Goal: Information Seeking & Learning: Find specific fact

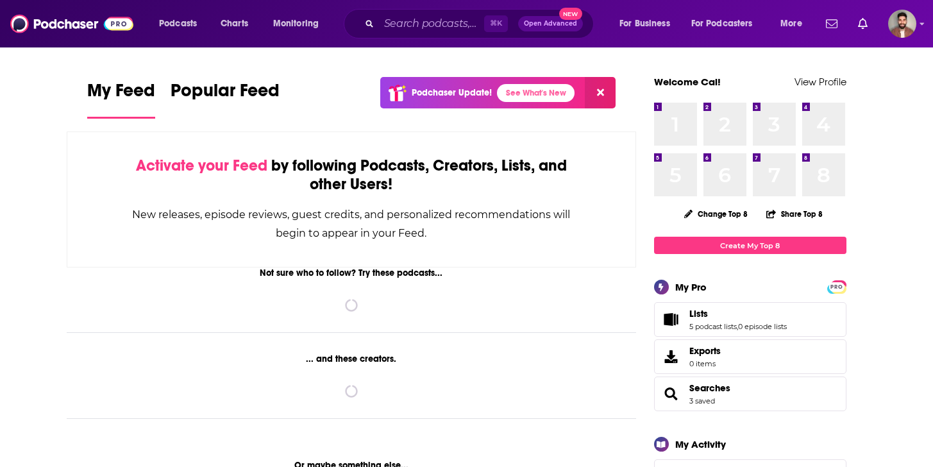
click at [405, 23] on input "Search podcasts, credits, & more..." at bounding box center [431, 23] width 105 height 21
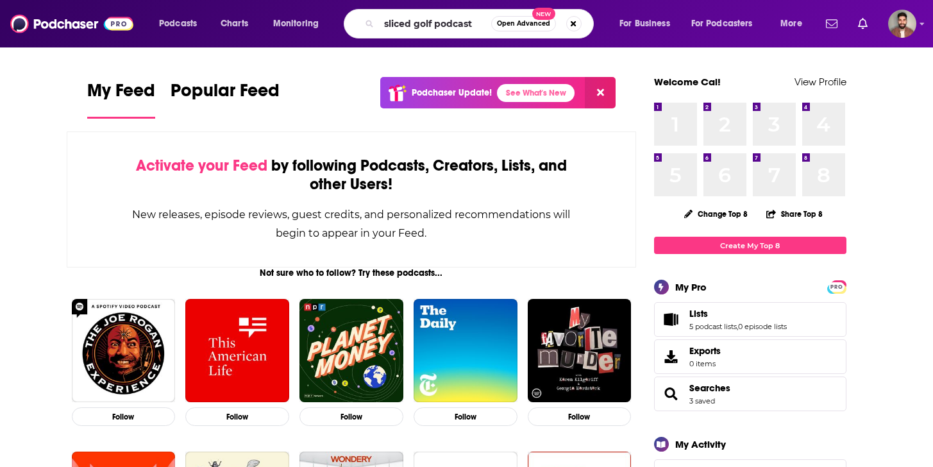
type input "sliced golf podcast"
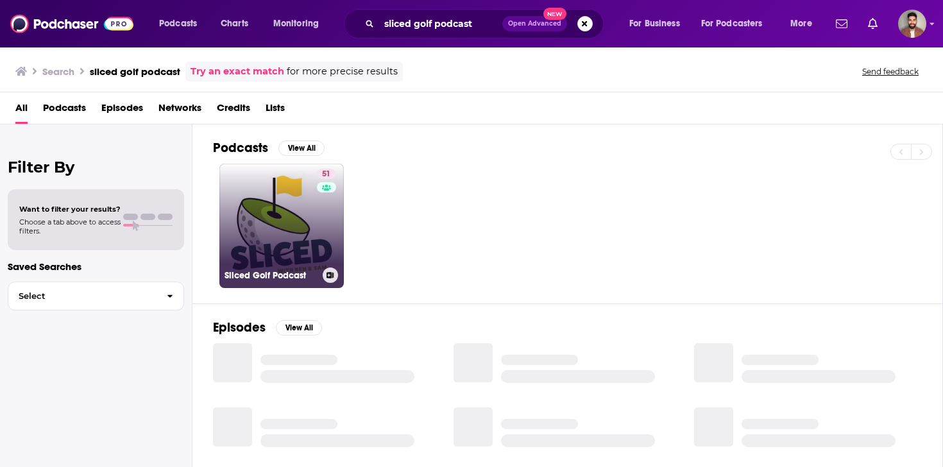
click at [237, 216] on link "51 Sliced Golf Podcast" at bounding box center [281, 226] width 124 height 124
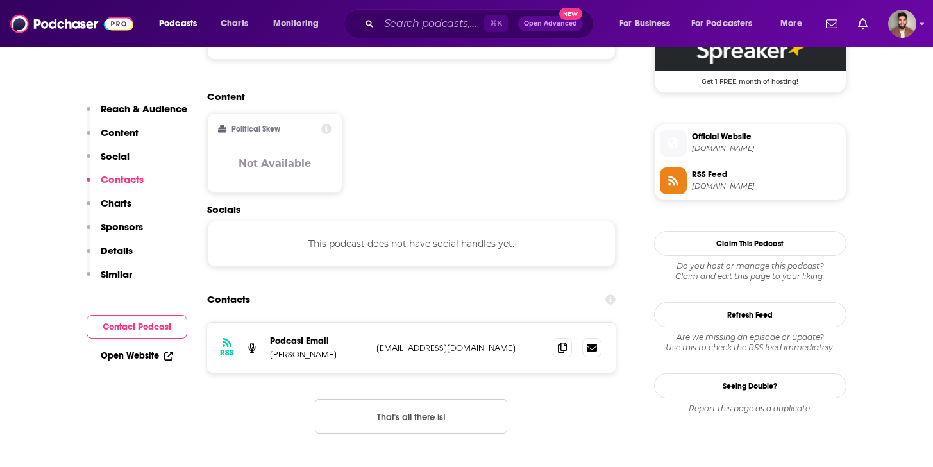
scroll to position [984, 0]
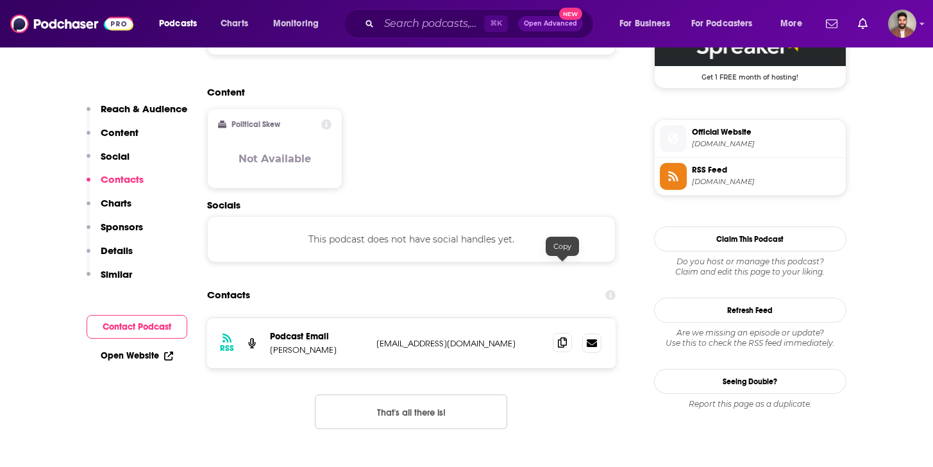
click at [563, 337] on icon at bounding box center [562, 342] width 9 height 10
